Goal: Task Accomplishment & Management: Manage account settings

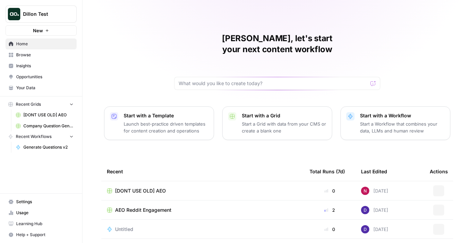
click at [29, 14] on span "Dillon Test" at bounding box center [44, 14] width 42 height 7
type input "legal"
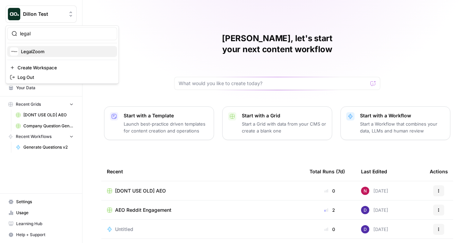
click at [29, 55] on div "LegalZoom" at bounding box center [62, 51] width 104 height 8
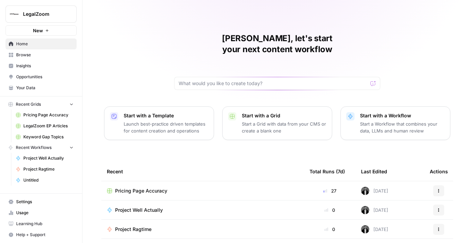
click at [35, 87] on span "Your Data" at bounding box center [44, 88] width 57 height 6
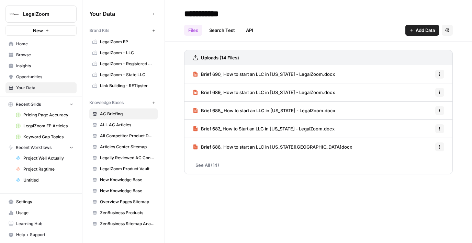
click at [18, 15] on img "Workspace: LegalZoom" at bounding box center [14, 14] width 12 height 12
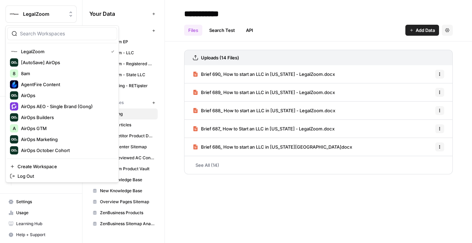
click at [174, 7] on header "**********" at bounding box center [318, 21] width 307 height 42
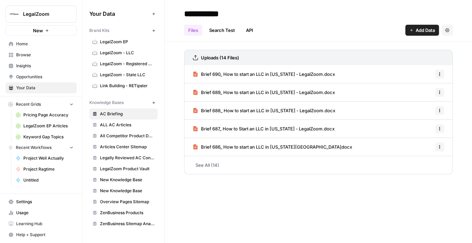
click at [30, 204] on span "Settings" at bounding box center [44, 202] width 57 height 6
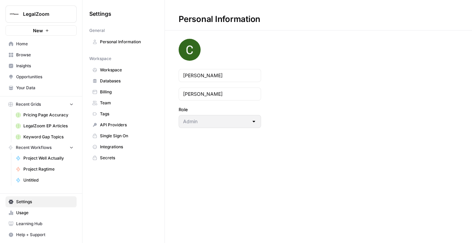
click at [133, 42] on span "Personal Information" at bounding box center [127, 42] width 55 height 6
click at [126, 68] on span "Workspace" at bounding box center [127, 70] width 55 height 6
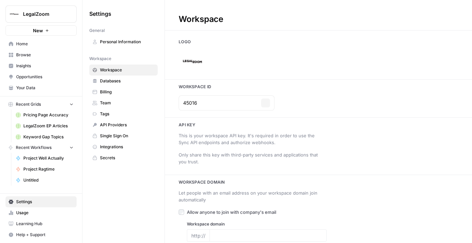
type input "[URL][DOMAIN_NAME]"
